Goal: Information Seeking & Learning: Learn about a topic

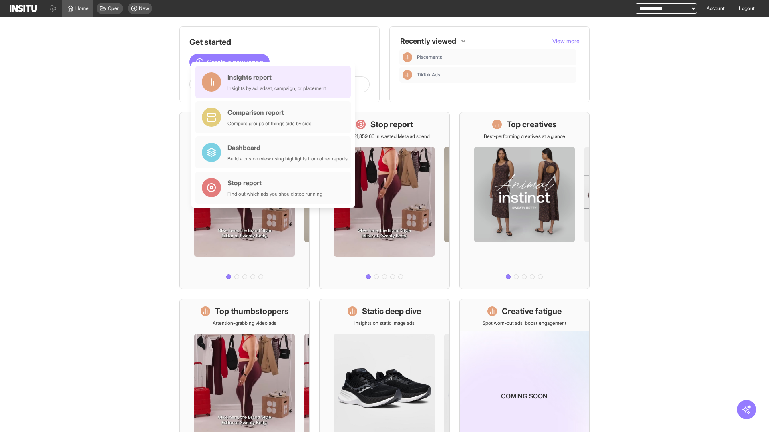
click at [275, 82] on div "Insights report Insights by ad, adset, campaign, or placement" at bounding box center [276, 81] width 98 height 19
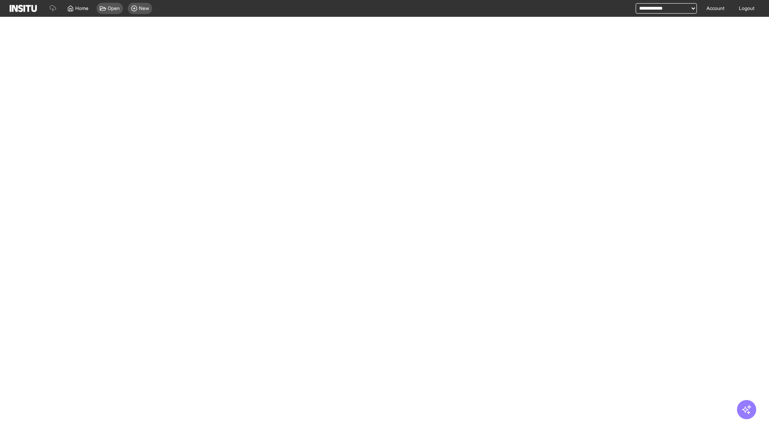
select select "**"
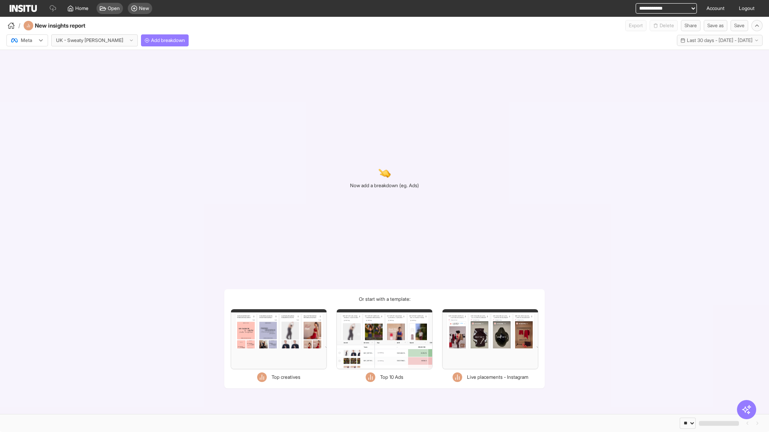
click at [27, 40] on div at bounding box center [21, 40] width 22 height 8
click at [27, 58] on span "Meta" at bounding box center [26, 57] width 11 height 7
click at [151, 40] on span "Add breakdown" at bounding box center [168, 40] width 34 height 6
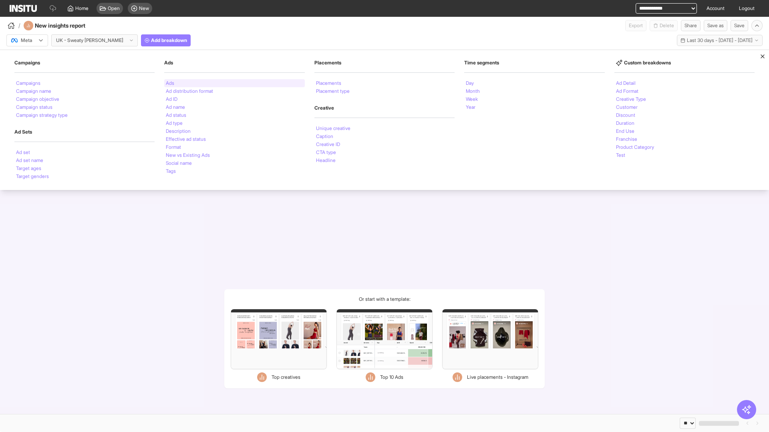
click at [170, 83] on li "Ads" at bounding box center [170, 83] width 8 height 5
